Goal: Task Accomplishment & Management: Manage account settings

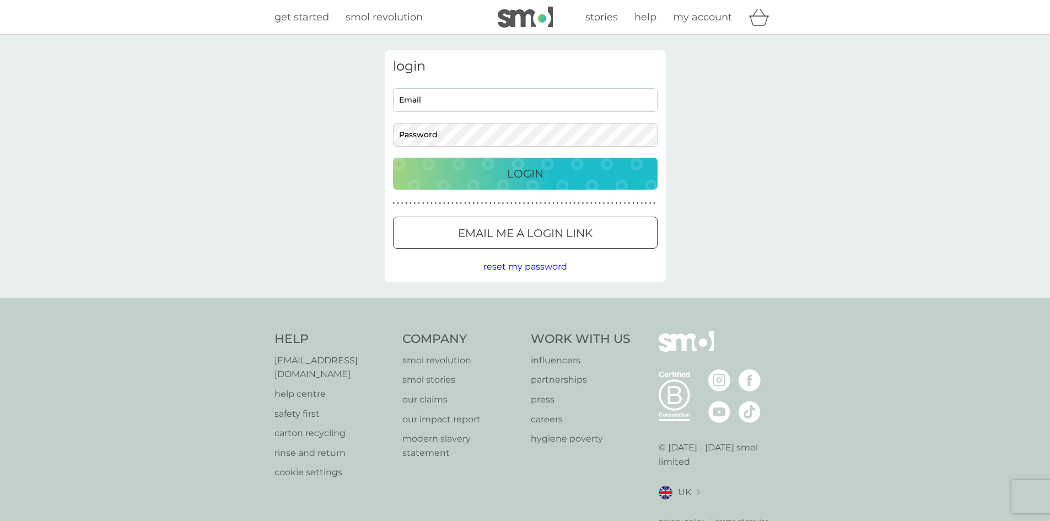
click at [500, 99] on input "Email" at bounding box center [525, 100] width 265 height 24
click at [491, 94] on input "Email" at bounding box center [525, 100] width 265 height 24
paste input "[EMAIL_ADDRESS][DOMAIN_NAME]"
type input "[EMAIL_ADDRESS][DOMAIN_NAME]"
click at [578, 171] on div "Login" at bounding box center [525, 174] width 243 height 18
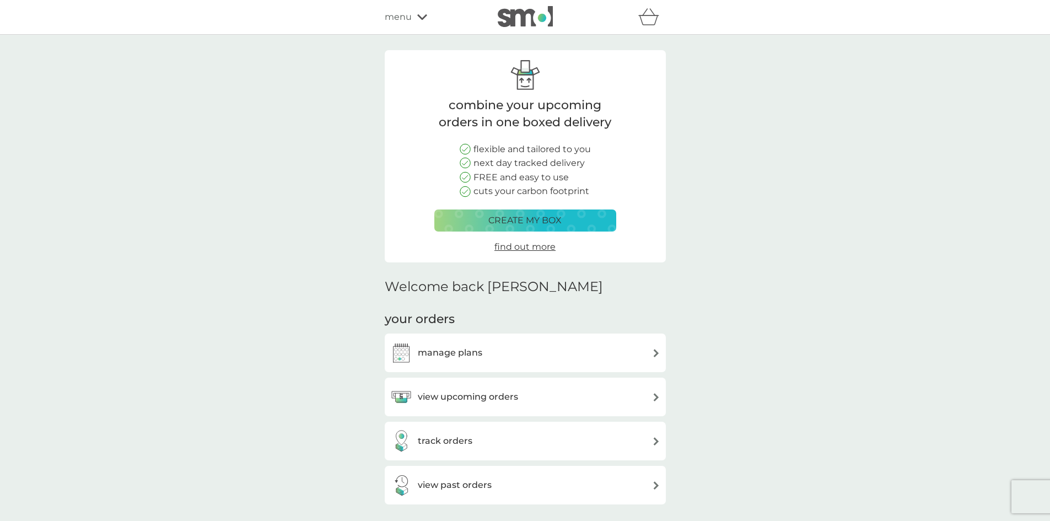
click at [591, 349] on div "manage plans" at bounding box center [525, 353] width 270 height 22
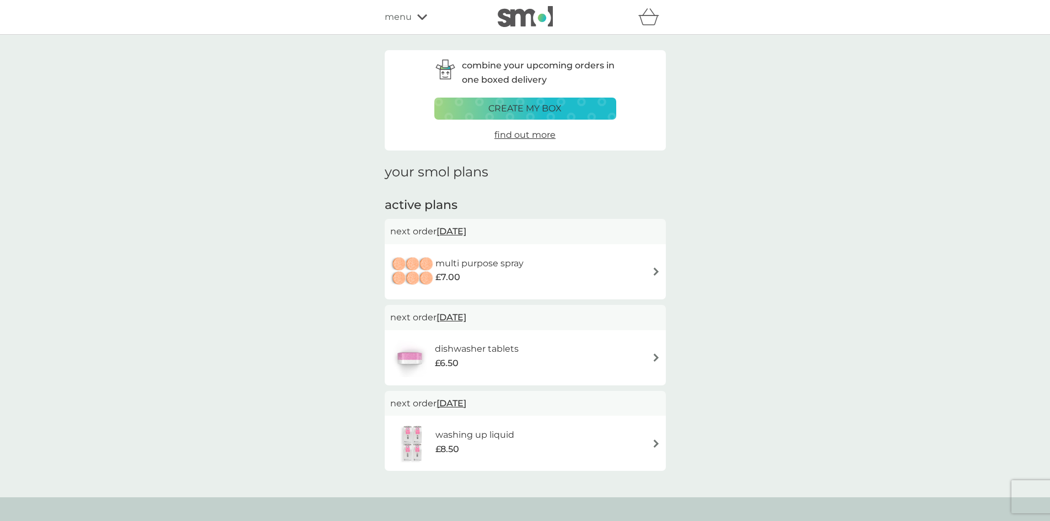
click at [574, 421] on div "washing up liquid £8.50" at bounding box center [525, 443] width 281 height 55
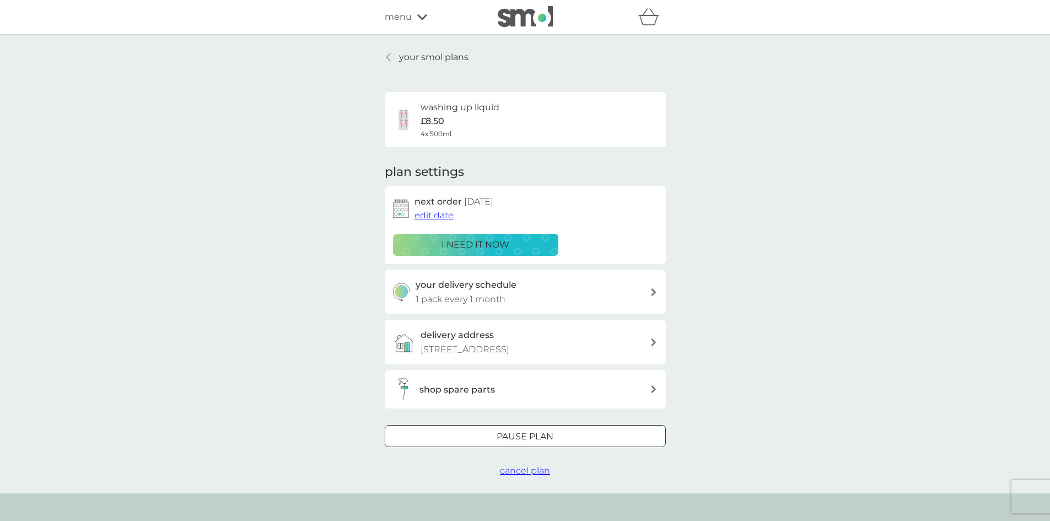
click at [600, 437] on div "Pause plan" at bounding box center [525, 436] width 280 height 14
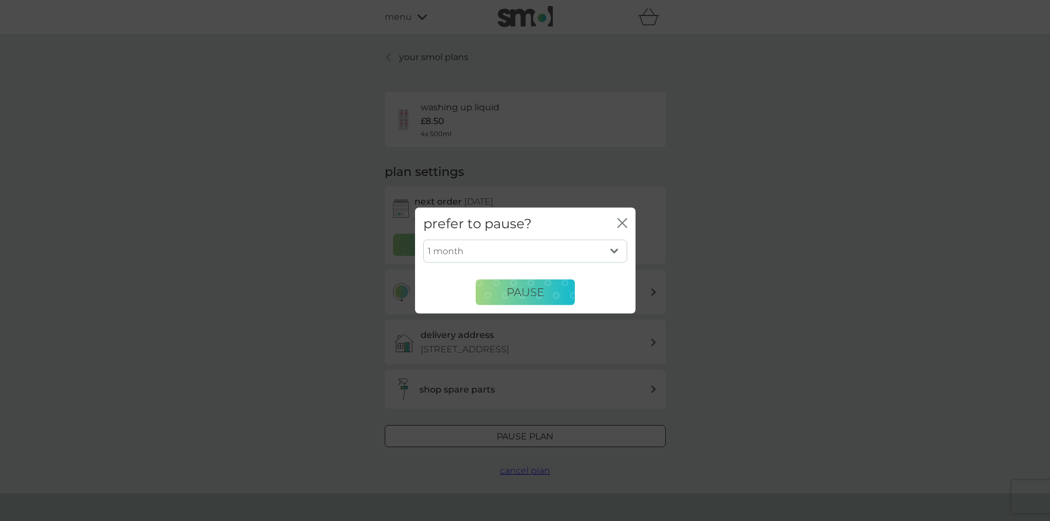
click at [549, 238] on div "prefer to pause? close" at bounding box center [525, 223] width 220 height 33
click at [552, 244] on select "1 month 2 months 3 months 4 months 5 months 6 months" at bounding box center [525, 251] width 204 height 23
select select "3"
click at [423, 240] on select "1 month 2 months 3 months 4 months 5 months 6 months" at bounding box center [525, 251] width 204 height 23
click at [547, 291] on button "Pause" at bounding box center [525, 292] width 99 height 26
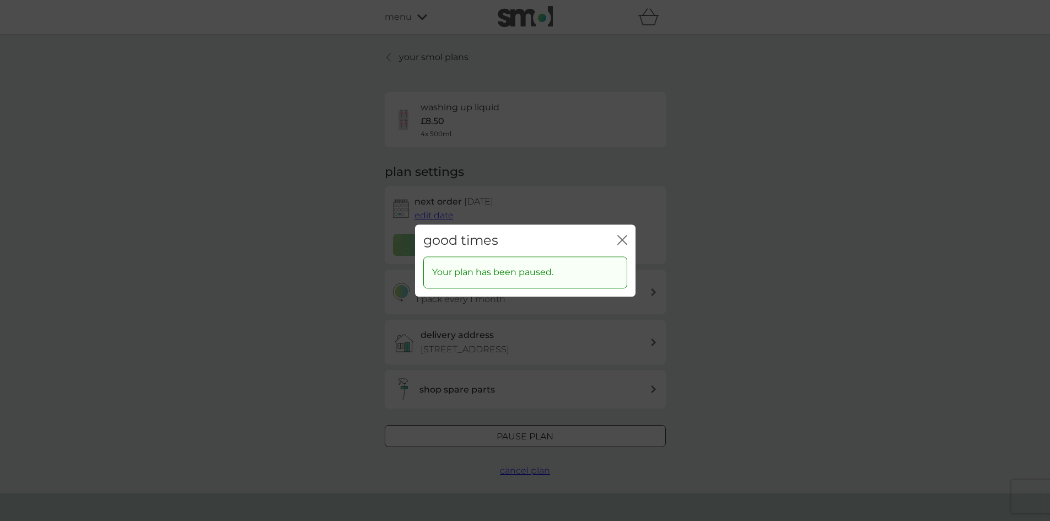
click at [622, 235] on icon "close" at bounding box center [622, 240] width 10 height 10
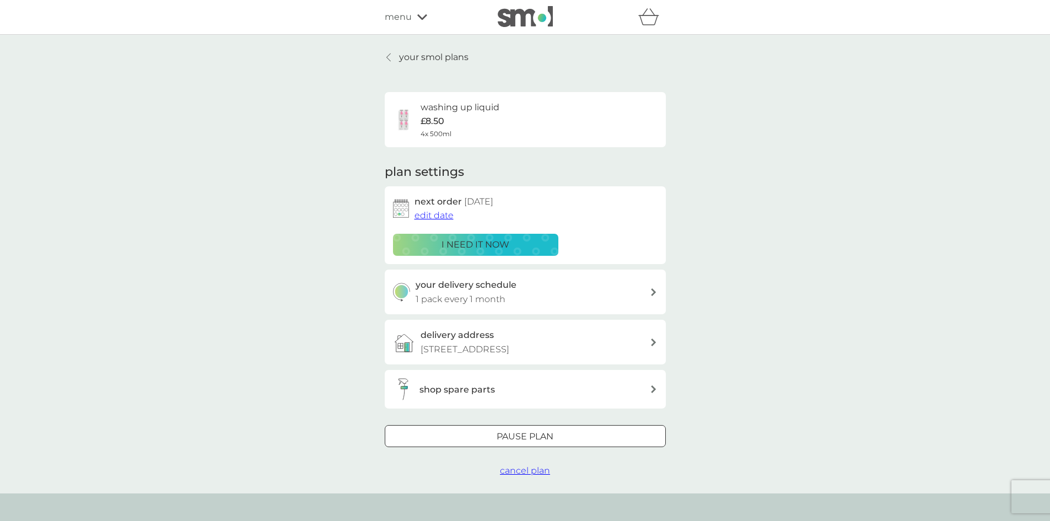
click at [423, 55] on p "your smol plans" at bounding box center [433, 57] width 69 height 14
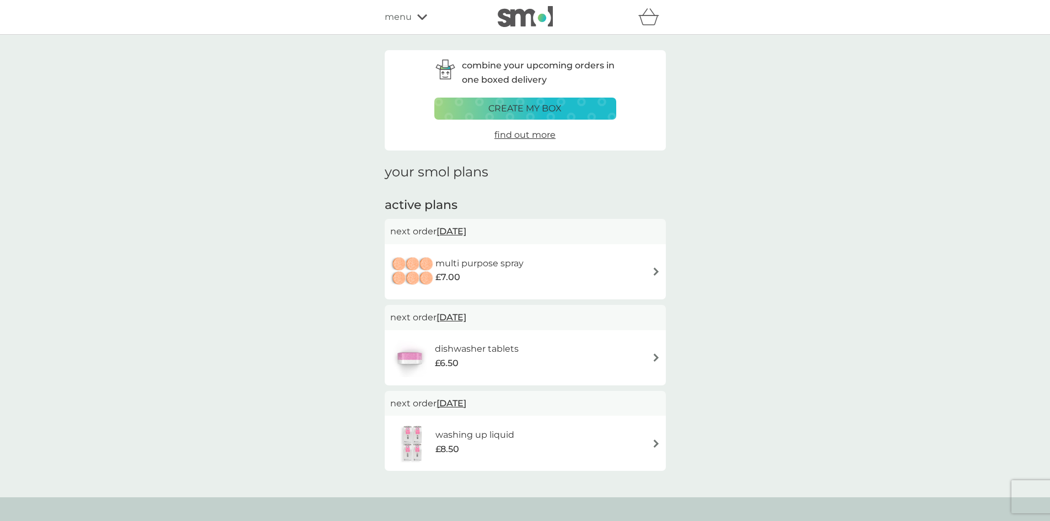
click at [589, 336] on div "dishwasher tablets £6.50" at bounding box center [525, 357] width 281 height 55
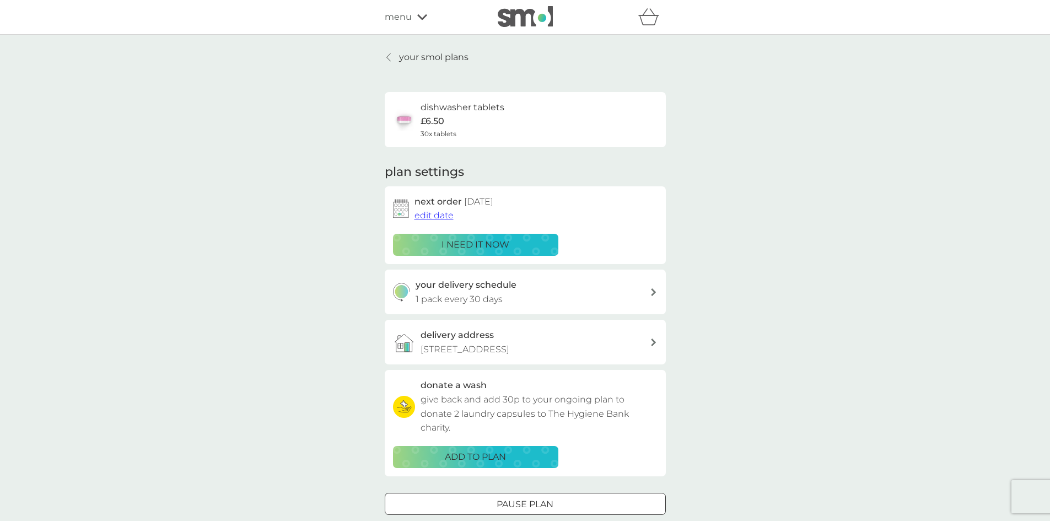
click at [590, 288] on div "your delivery schedule 1 pack every 30 days" at bounding box center [533, 292] width 234 height 28
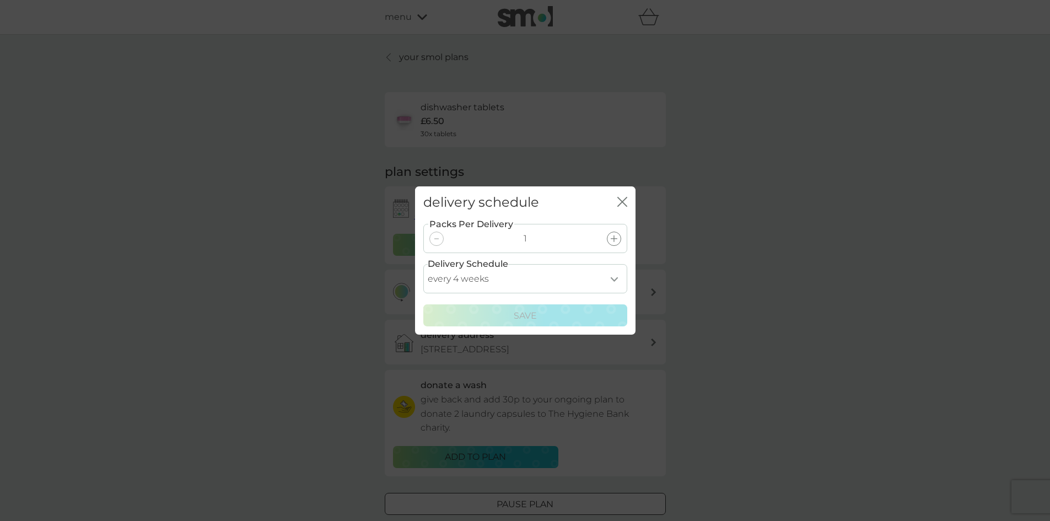
click at [617, 234] on div at bounding box center [614, 238] width 14 height 14
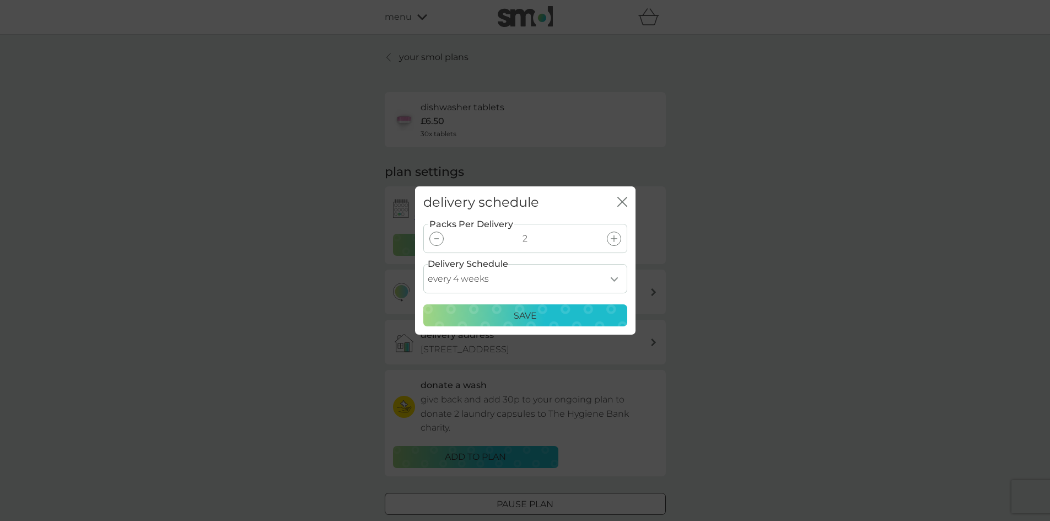
click at [587, 275] on select "every 1 week every 2 weeks every 3 weeks every 4 weeks every 5 weeks every 6 we…" at bounding box center [525, 278] width 204 height 29
click at [423, 264] on select "every 1 week every 2 weeks every 3 weeks every 4 weeks every 5 weeks every 6 we…" at bounding box center [525, 278] width 204 height 29
click at [600, 275] on select "every 1 week every 2 weeks every 3 weeks every 4 weeks every 5 weeks every 6 we…" at bounding box center [525, 278] width 204 height 29
select select "14"
click at [423, 264] on select "every 1 week every 2 weeks every 3 weeks every 4 weeks every 5 weeks every 6 we…" at bounding box center [525, 278] width 204 height 29
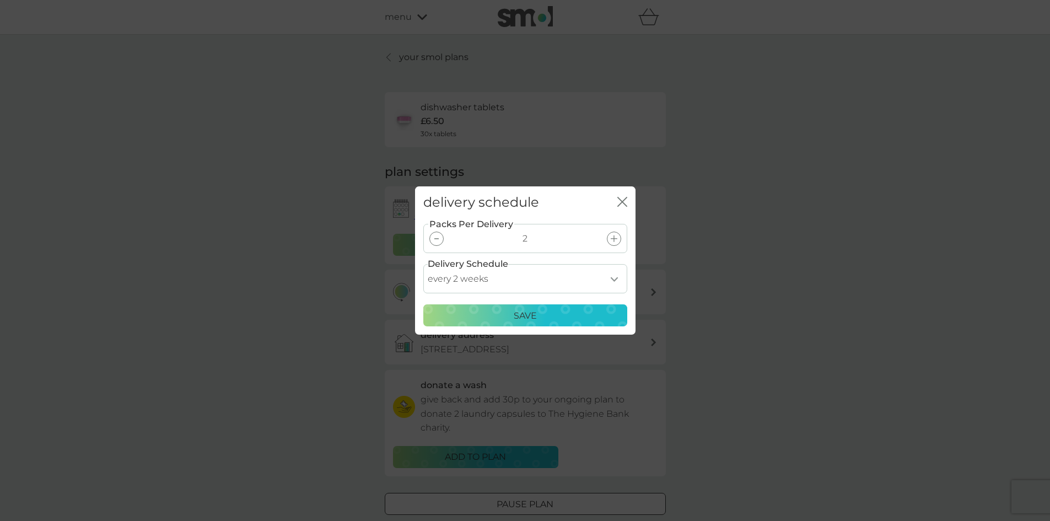
click at [550, 311] on div "Save" at bounding box center [525, 316] width 190 height 14
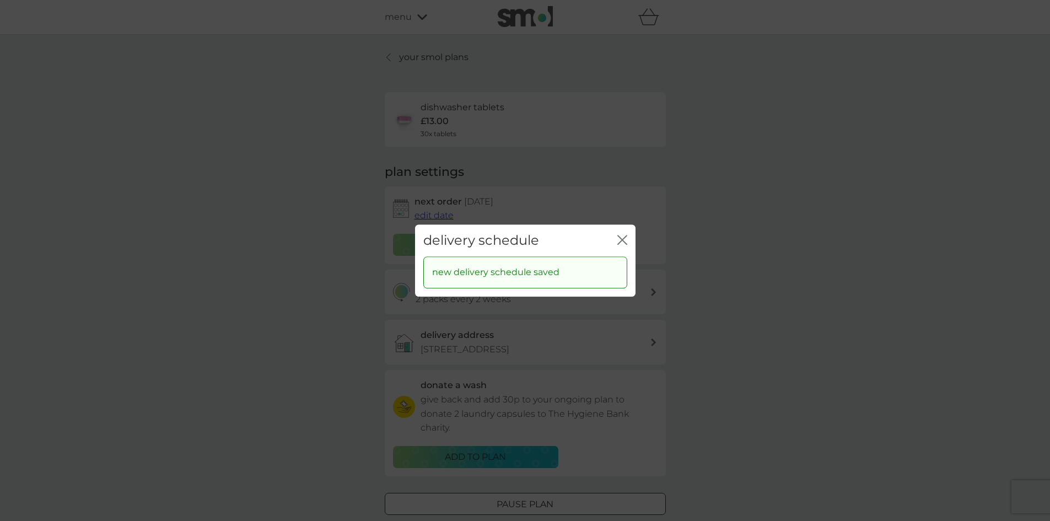
click at [621, 241] on icon "close" at bounding box center [622, 240] width 10 height 10
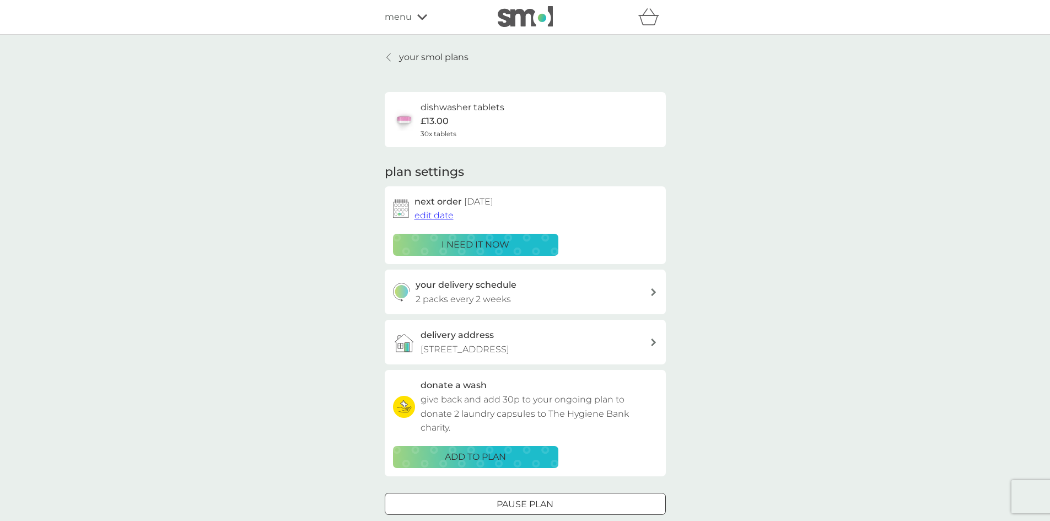
click at [422, 213] on span "edit date" at bounding box center [433, 215] width 39 height 10
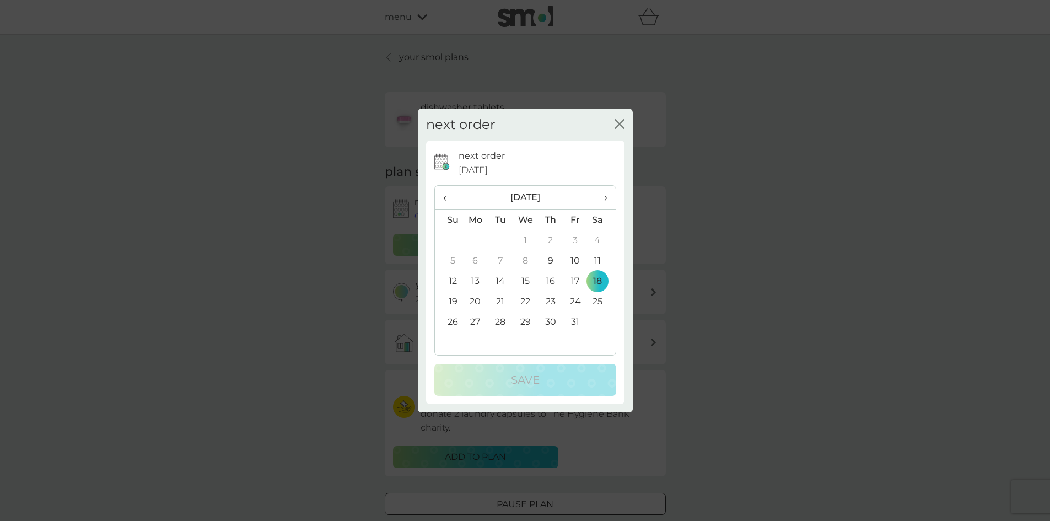
click at [456, 283] on td "12" at bounding box center [449, 281] width 28 height 20
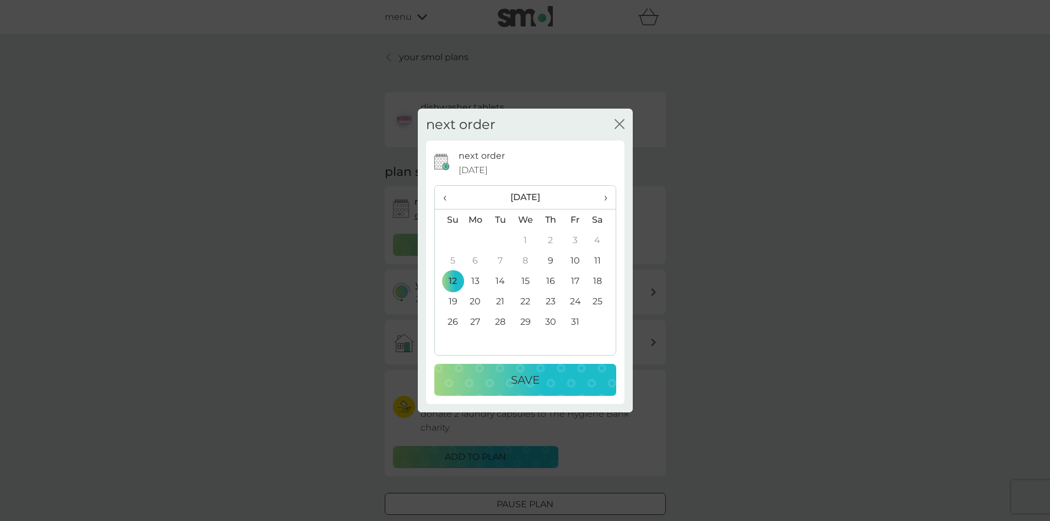
click at [563, 375] on div "Save" at bounding box center [525, 380] width 160 height 18
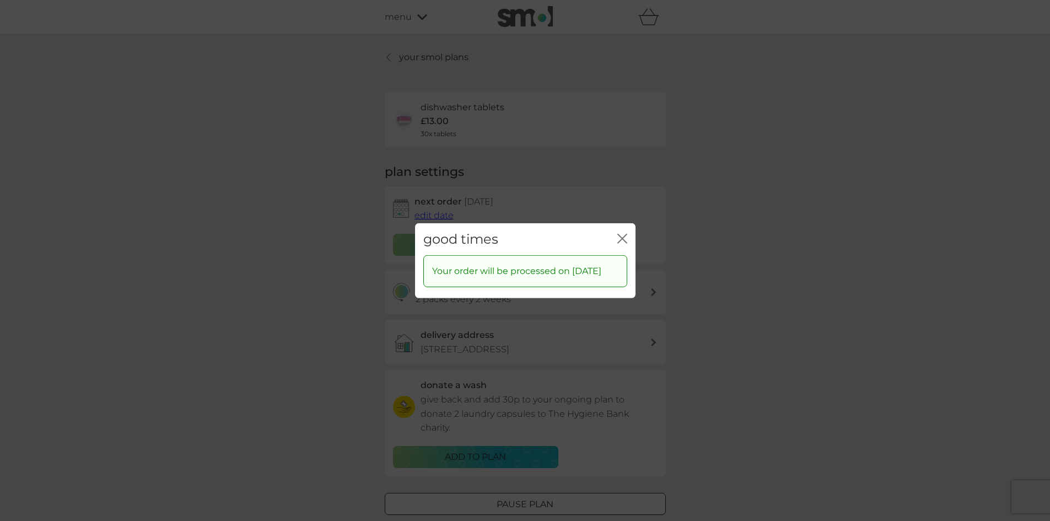
click at [622, 234] on icon "close" at bounding box center [624, 238] width 4 height 9
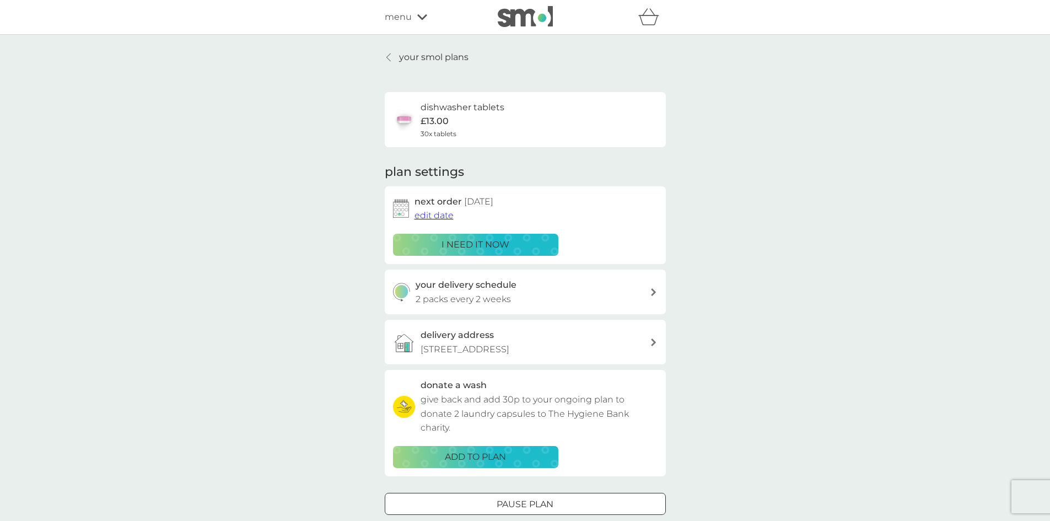
click at [397, 62] on link "your smol plans" at bounding box center [427, 57] width 84 height 14
